Goal: Check status: Check status

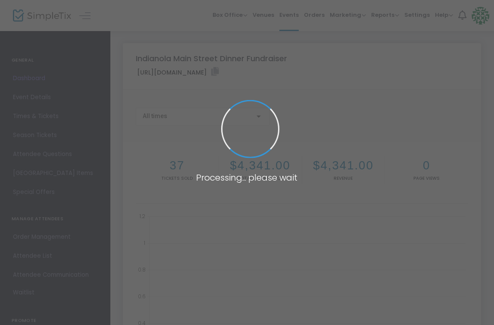
type input "[URL][DOMAIN_NAME]"
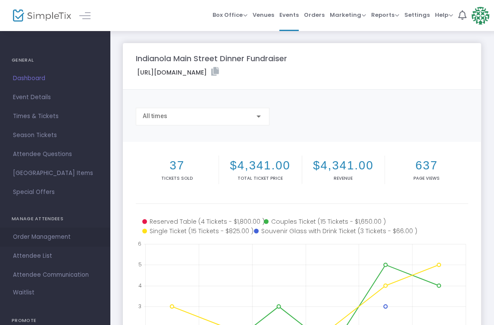
click at [43, 238] on span "Order Management" at bounding box center [55, 236] width 84 height 11
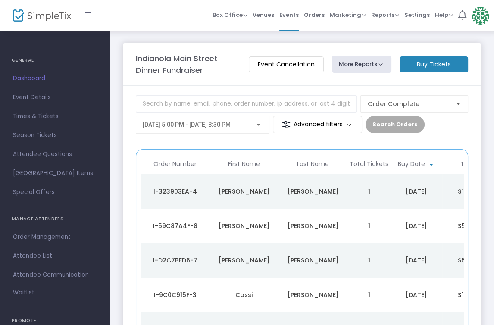
click at [178, 197] on td "I-323903EA-4" at bounding box center [174, 191] width 69 height 34
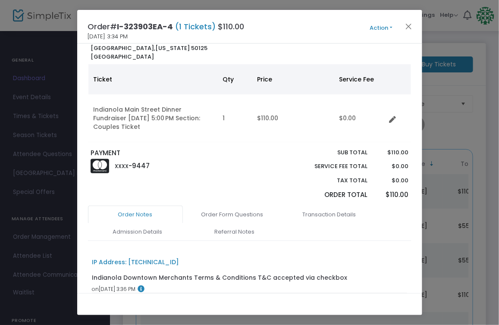
scroll to position [90, 0]
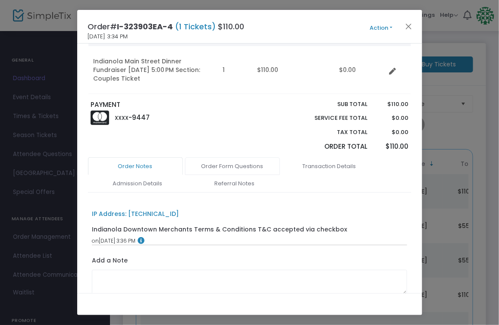
click at [224, 168] on link "Order Form Questions" at bounding box center [232, 166] width 95 height 18
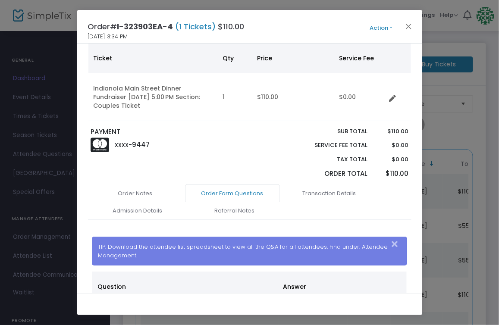
scroll to position [106, 0]
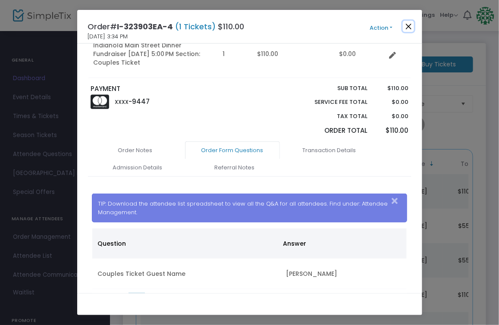
click at [409, 25] on button "Close" at bounding box center [407, 26] width 11 height 11
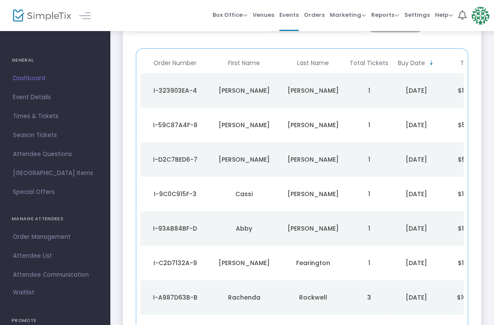
scroll to position [125, 0]
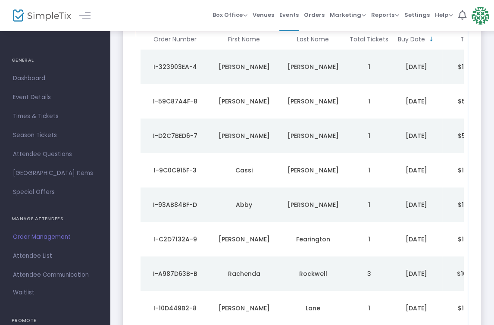
click at [49, 79] on span "Dashboard" at bounding box center [55, 78] width 84 height 11
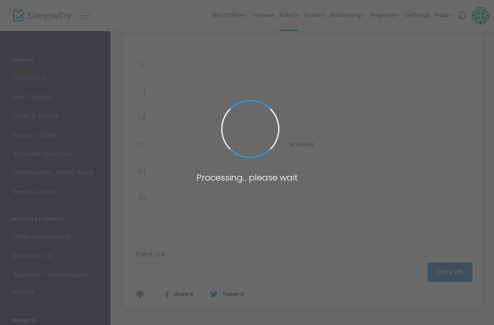
type input "[URL][DOMAIN_NAME]"
